Goal: Find specific page/section: Find specific page/section

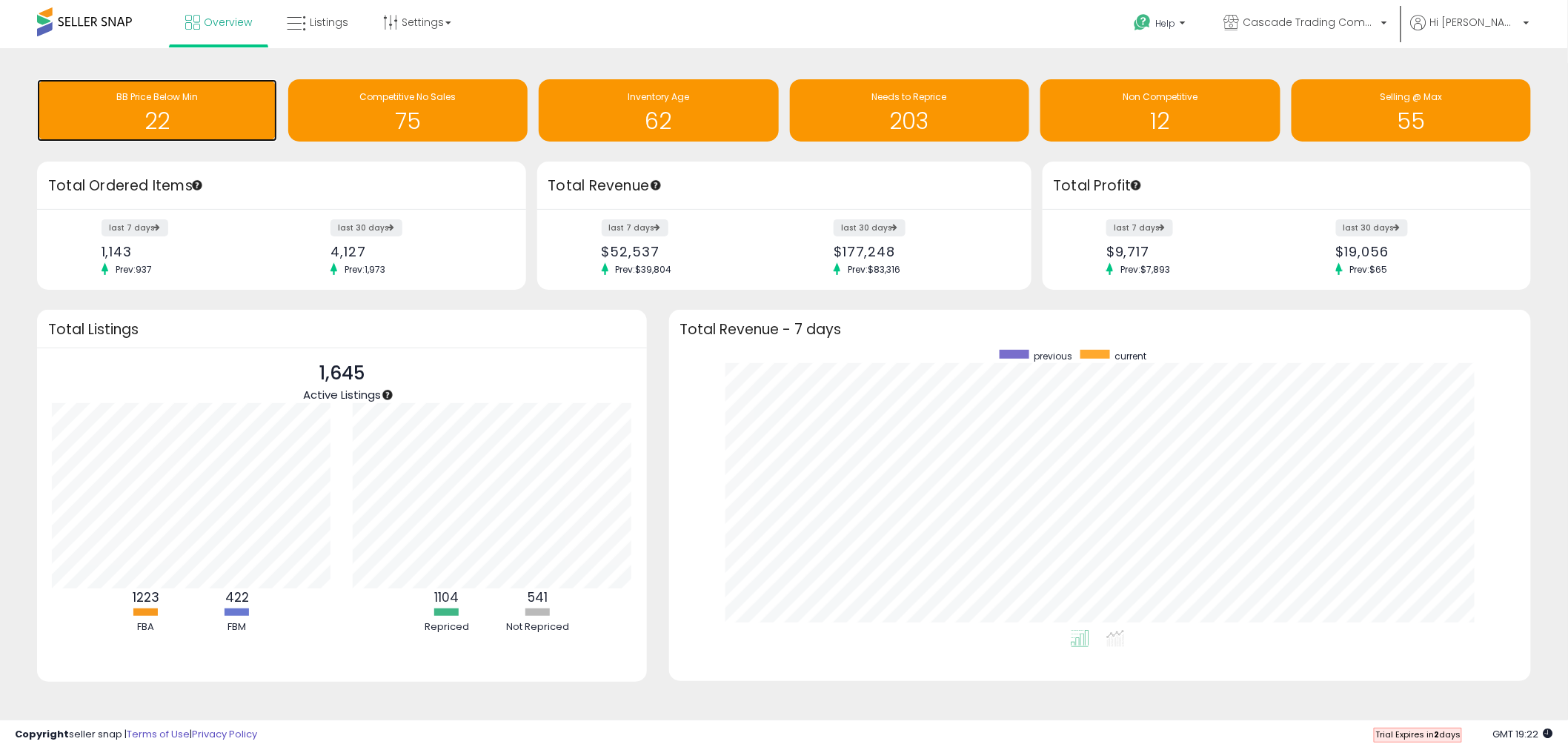
click at [215, 121] on h1 "22" at bounding box center [157, 121] width 225 height 24
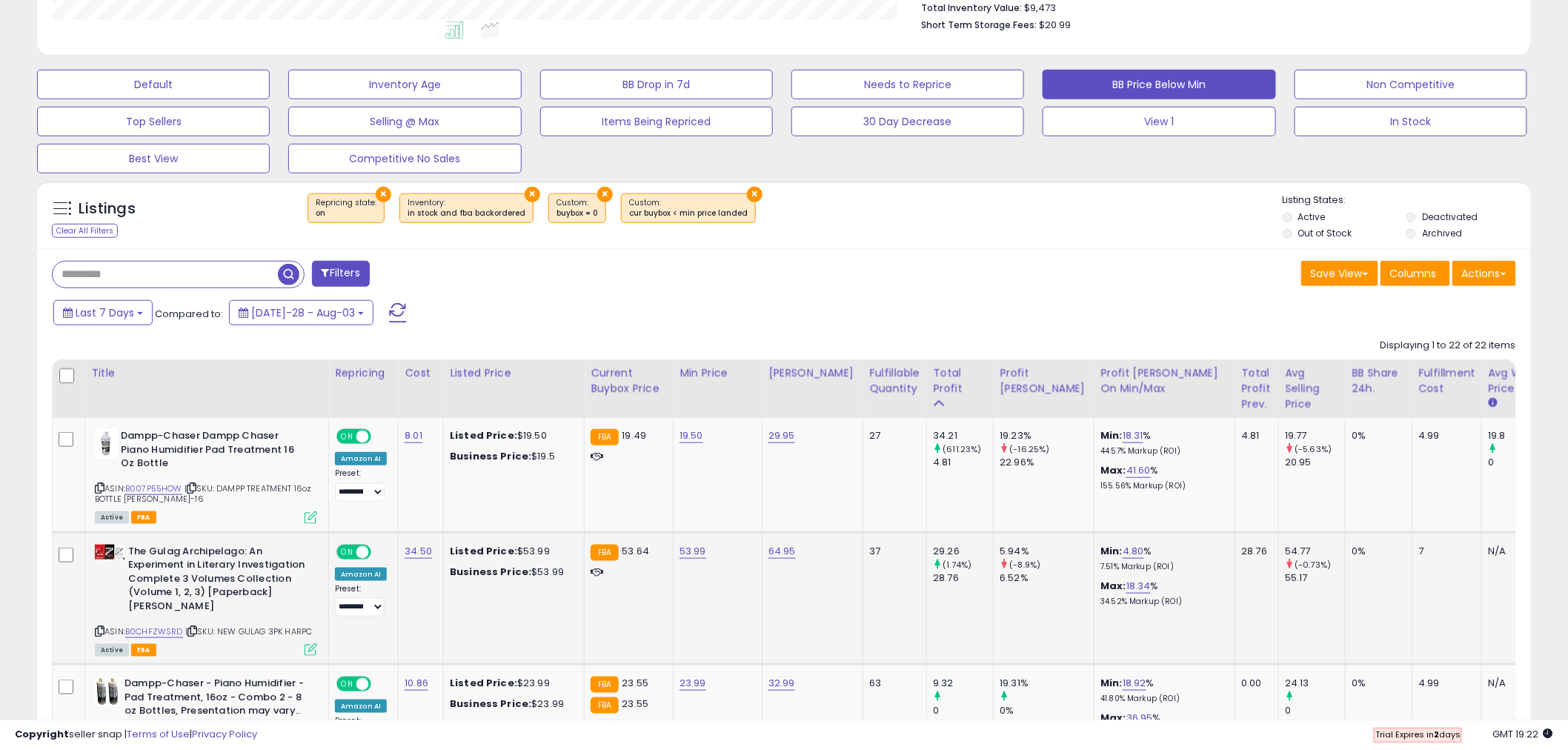
scroll to position [657, 0]
